Goal: Task Accomplishment & Management: Manage account settings

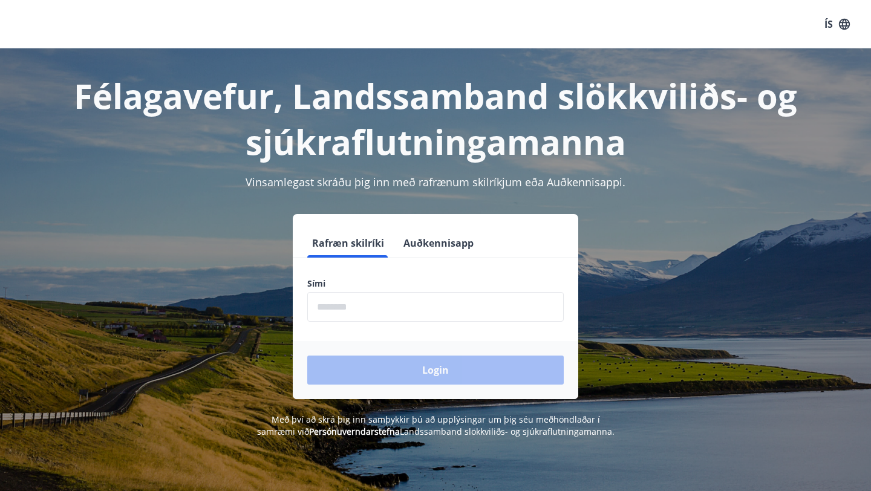
click at [374, 315] on input "phone" at bounding box center [435, 307] width 257 height 30
type input "********"
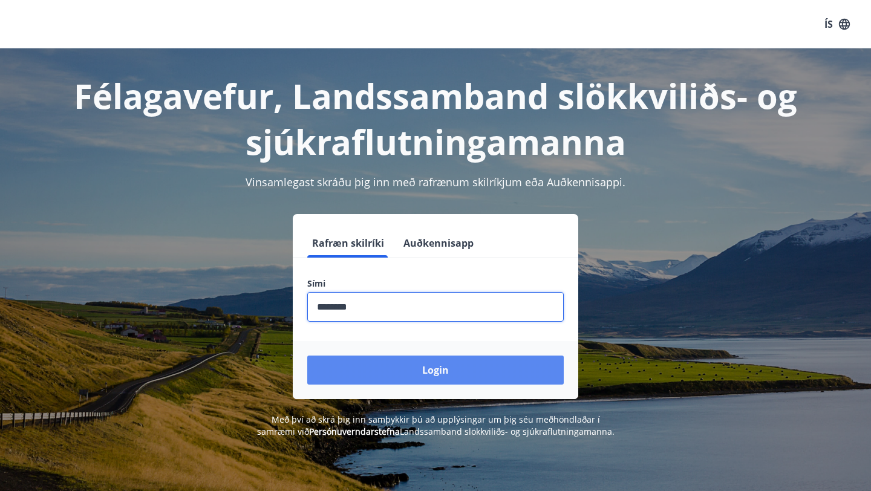
click at [439, 367] on button "Login" at bounding box center [435, 370] width 257 height 29
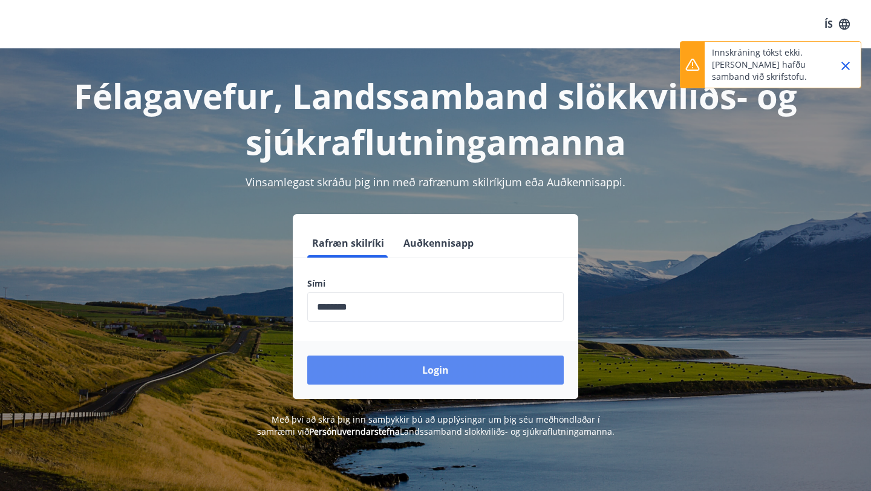
click at [425, 372] on button "Login" at bounding box center [435, 370] width 257 height 29
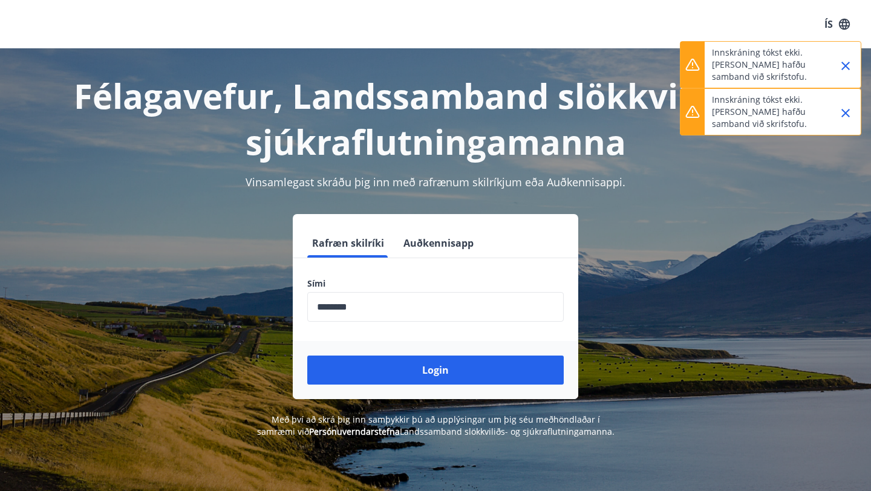
click at [848, 110] on icon "Close" at bounding box center [846, 113] width 8 height 8
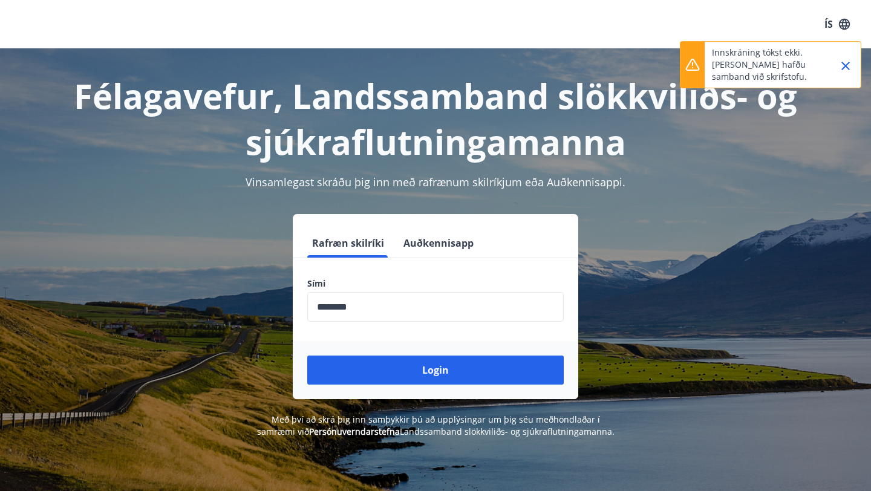
click at [847, 68] on icon "Close" at bounding box center [846, 66] width 15 height 15
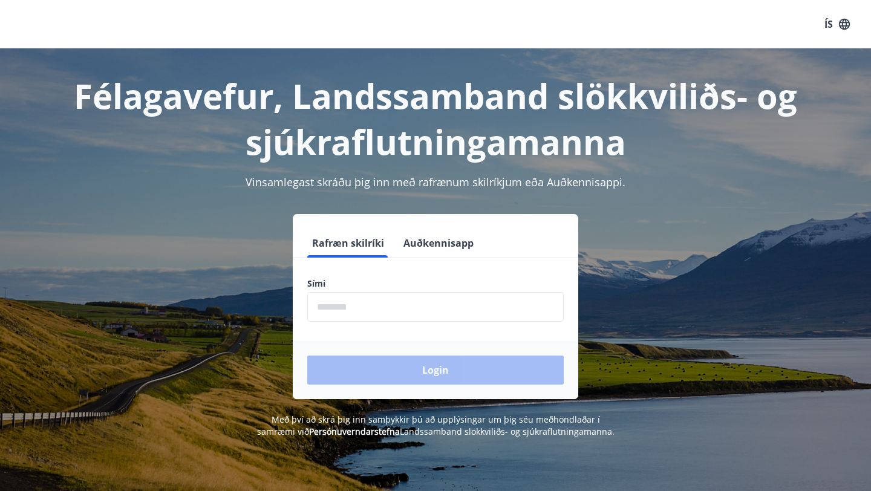
click at [372, 310] on input "phone" at bounding box center [435, 307] width 257 height 30
type input "********"
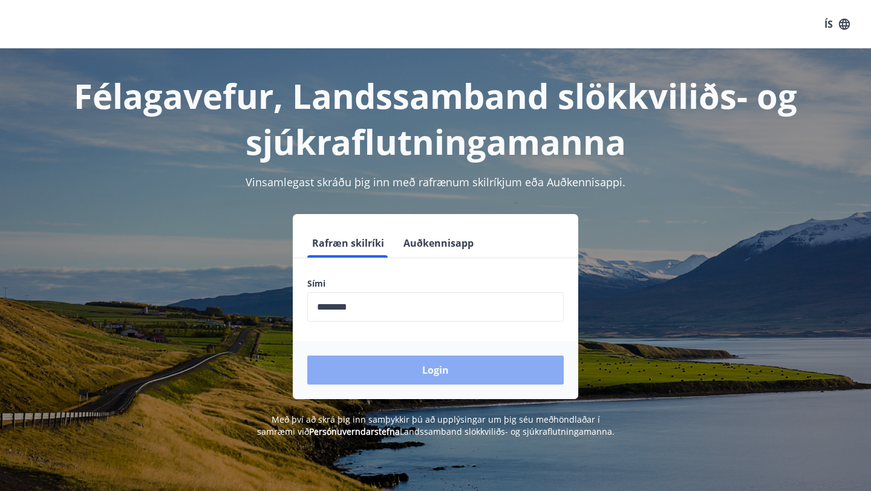
click at [452, 377] on button "Login" at bounding box center [435, 370] width 257 height 29
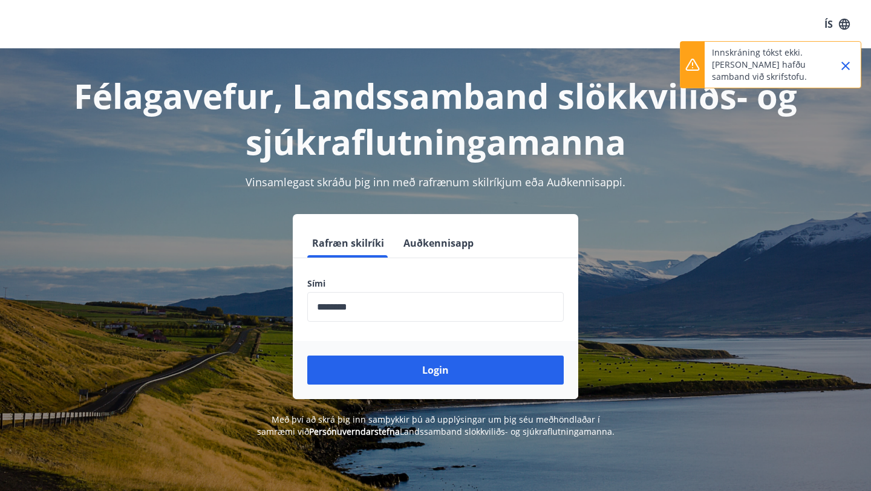
click at [846, 65] on icon "Close" at bounding box center [846, 66] width 8 height 8
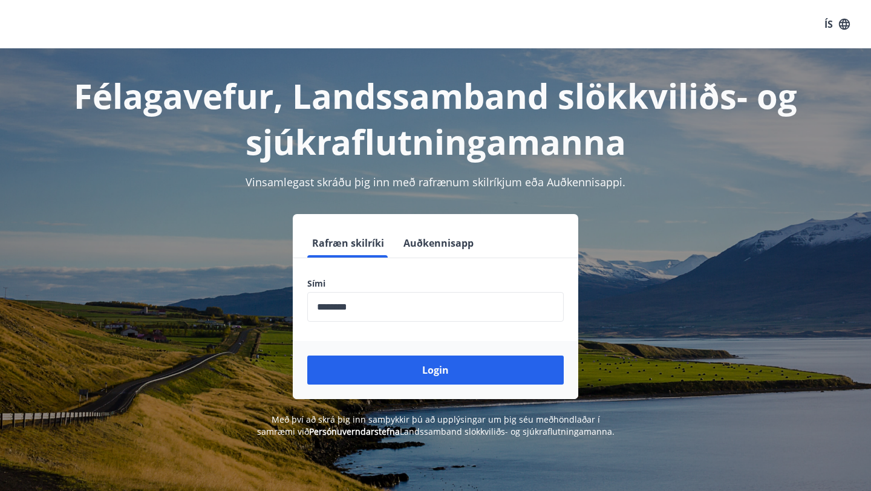
click at [432, 250] on button "Auðkennisapp" at bounding box center [439, 243] width 80 height 29
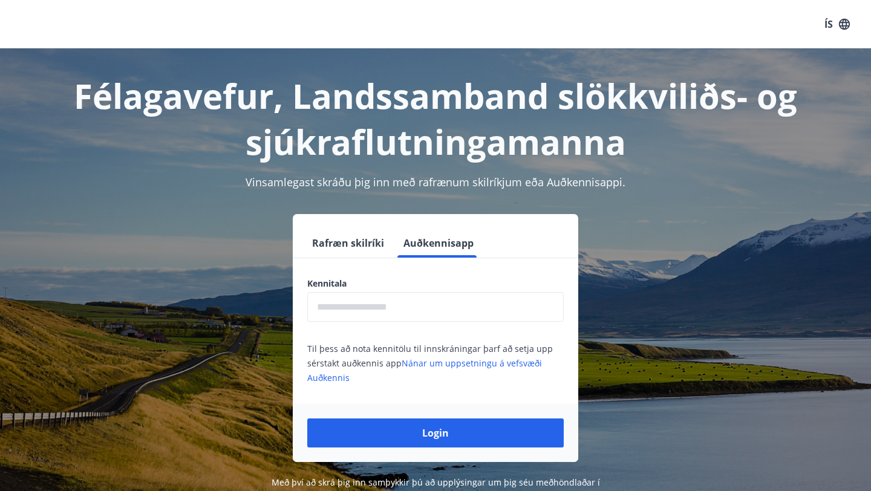
click at [355, 249] on button "Rafræn skilríki" at bounding box center [348, 243] width 82 height 29
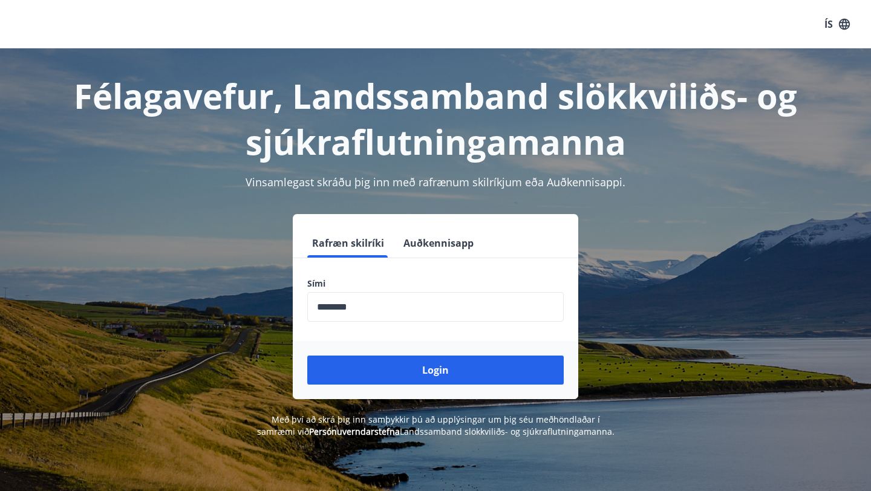
click at [438, 235] on button "Auðkennisapp" at bounding box center [439, 243] width 80 height 29
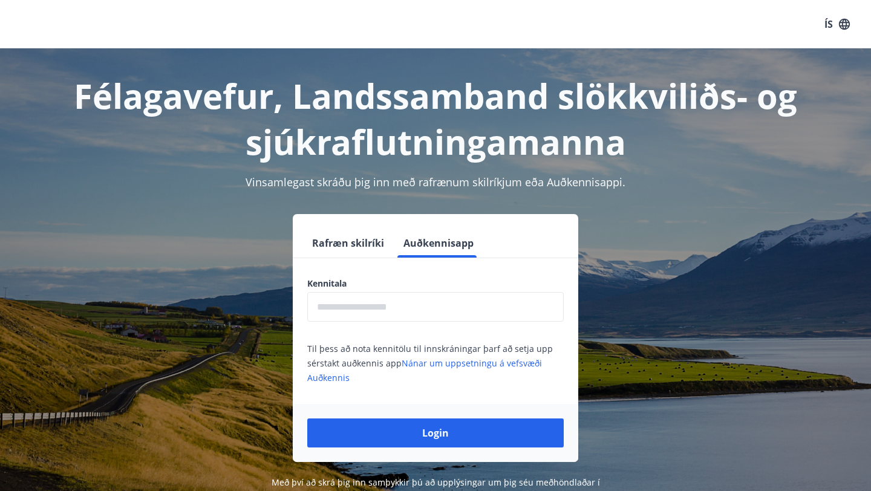
click at [338, 243] on button "Rafræn skilríki" at bounding box center [348, 243] width 82 height 29
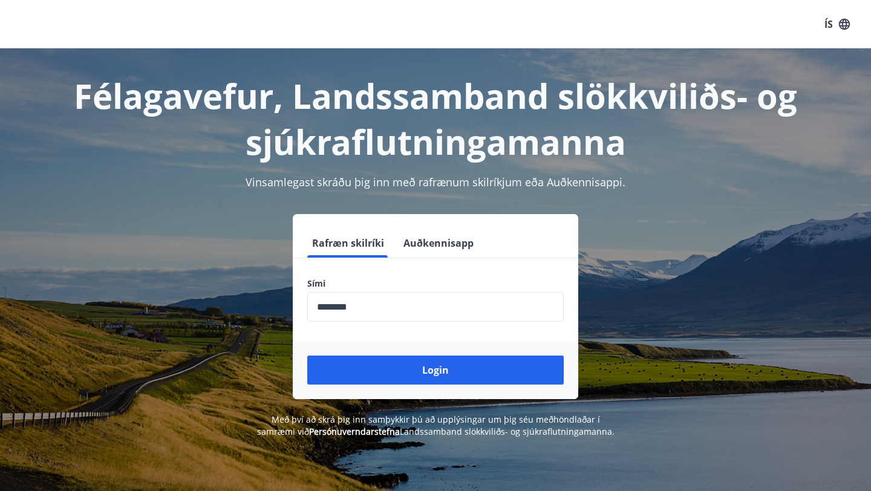
click at [393, 316] on input "phone" at bounding box center [435, 307] width 257 height 30
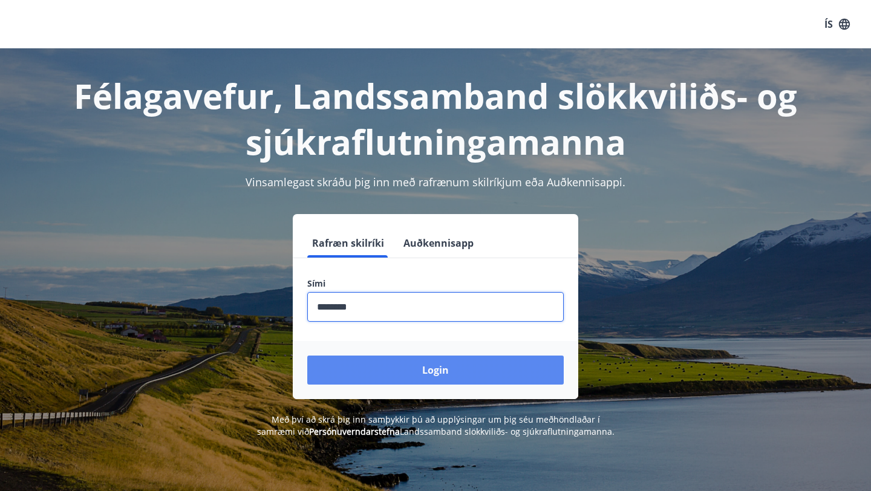
click at [420, 366] on button "Login" at bounding box center [435, 370] width 257 height 29
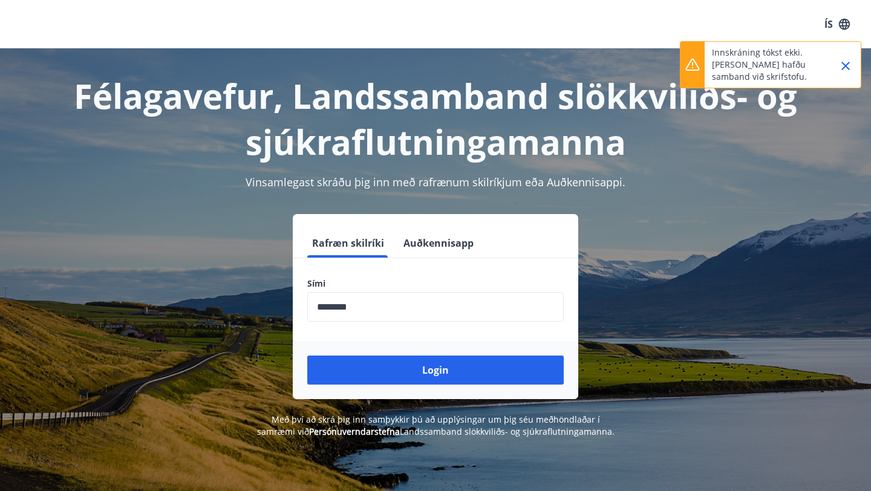
click at [845, 65] on icon "Close" at bounding box center [846, 66] width 8 height 8
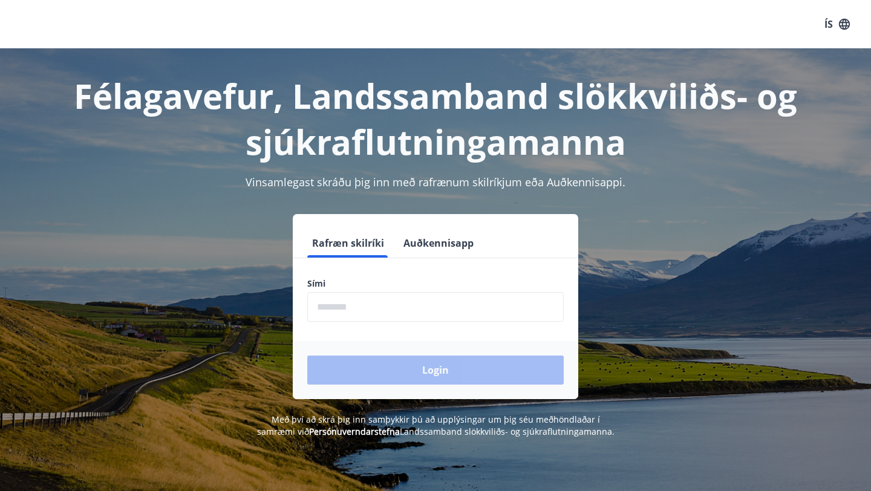
click at [448, 311] on input "phone" at bounding box center [435, 307] width 257 height 30
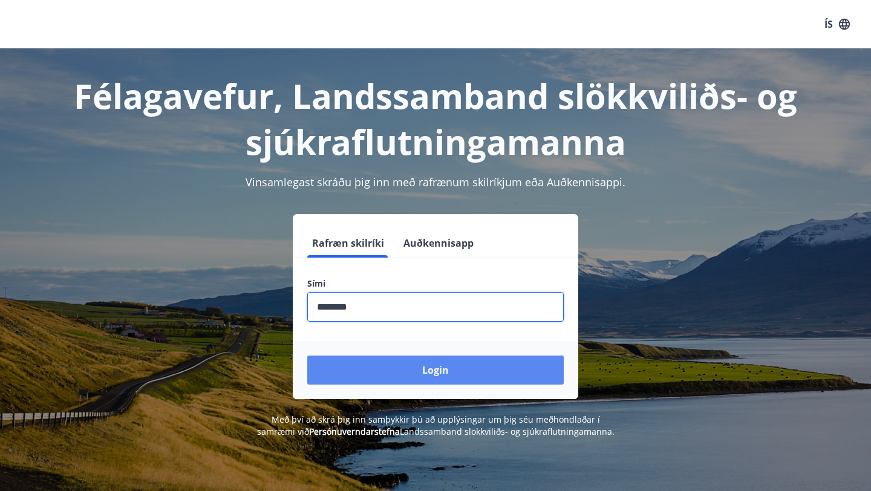
type input "********"
click at [455, 372] on button "Login" at bounding box center [435, 370] width 257 height 29
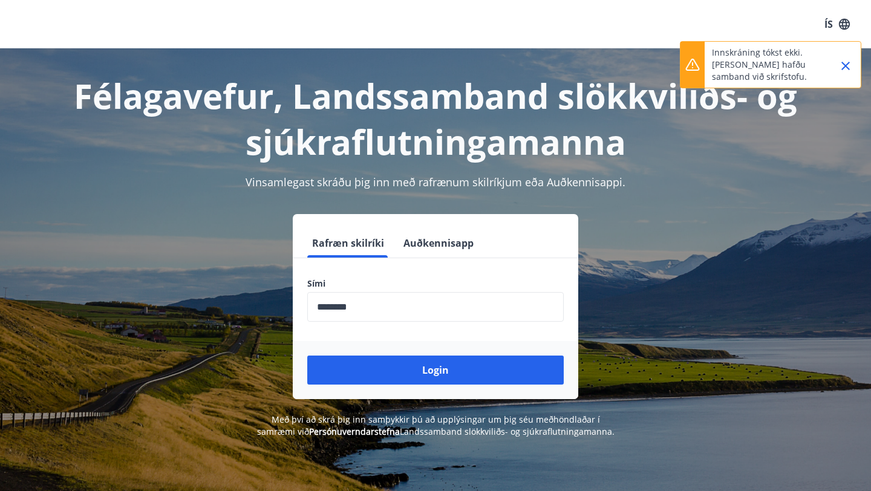
click at [843, 66] on icon "Close" at bounding box center [846, 66] width 15 height 15
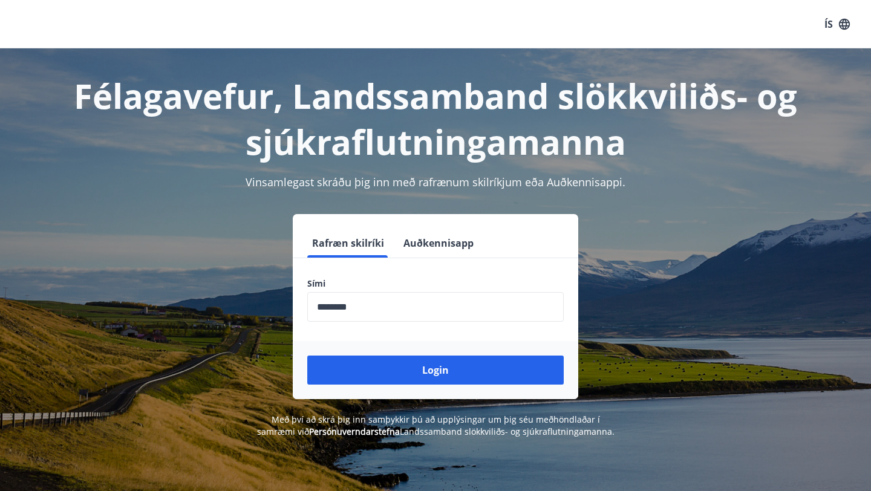
click at [20, 41] on div "ÍS" at bounding box center [435, 24] width 871 height 48
